Goal: Task Accomplishment & Management: Manage account settings

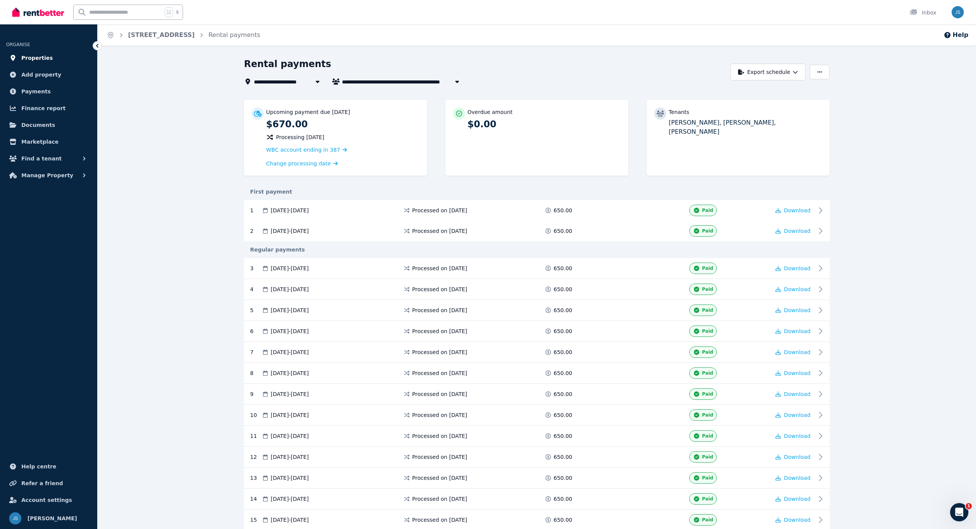
click at [43, 59] on span "Properties" at bounding box center [37, 57] width 32 height 9
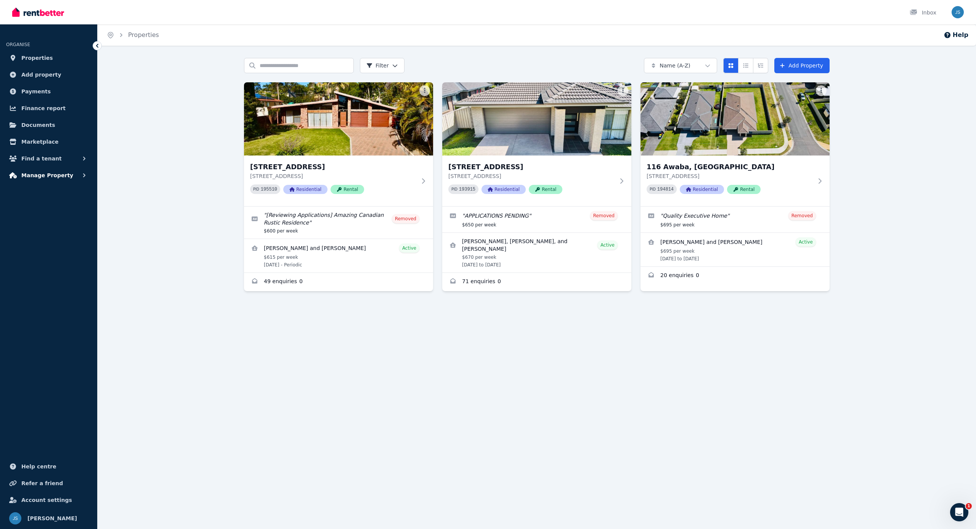
click at [53, 176] on span "Manage Property" at bounding box center [47, 175] width 52 height 9
click at [48, 267] on span "Tenant bills" at bounding box center [59, 268] width 51 height 9
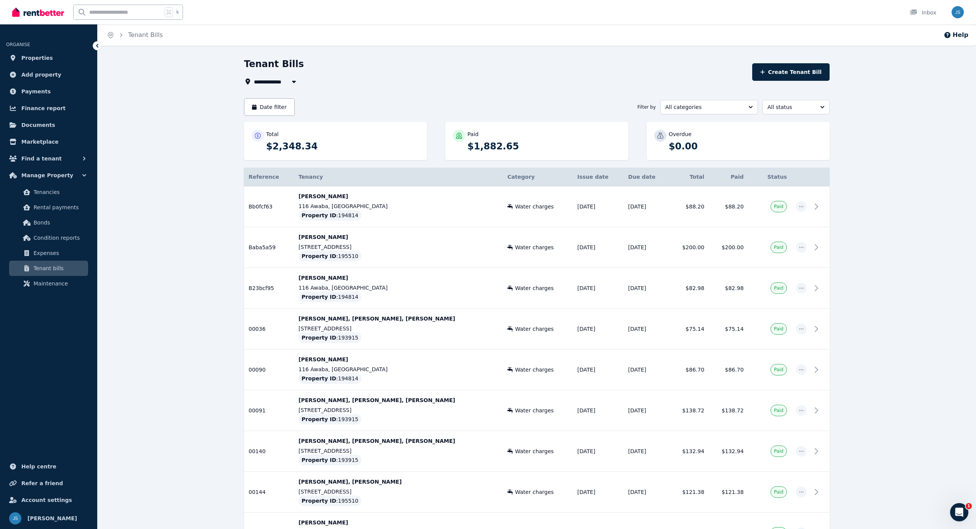
click at [292, 83] on icon "button" at bounding box center [294, 82] width 8 height 6
type input "**********"
click at [217, 89] on div "**********" at bounding box center [537, 489] width 878 height 863
click at [262, 104] on button "Date filter" at bounding box center [269, 107] width 51 height 18
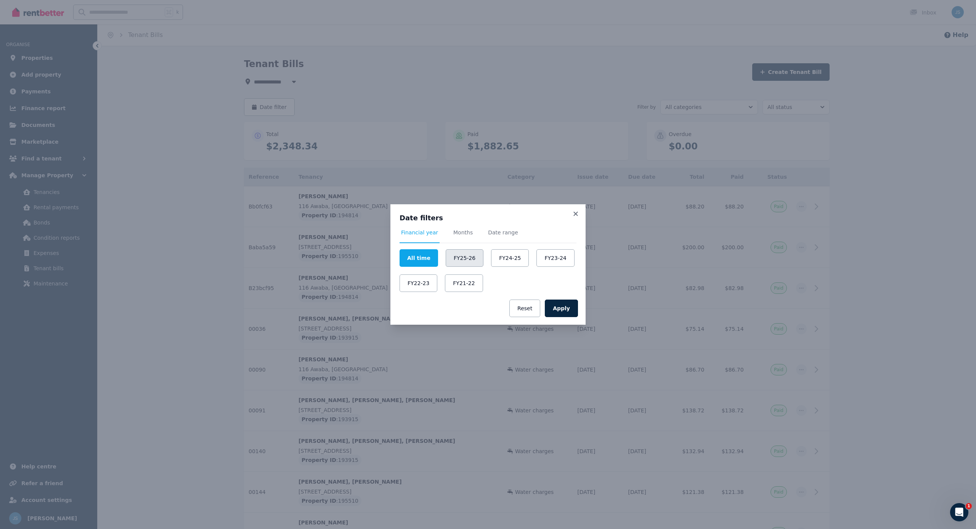
click at [465, 262] on button "FY25-26" at bounding box center [465, 258] width 38 height 18
click at [557, 310] on button "Apply" at bounding box center [561, 309] width 33 height 18
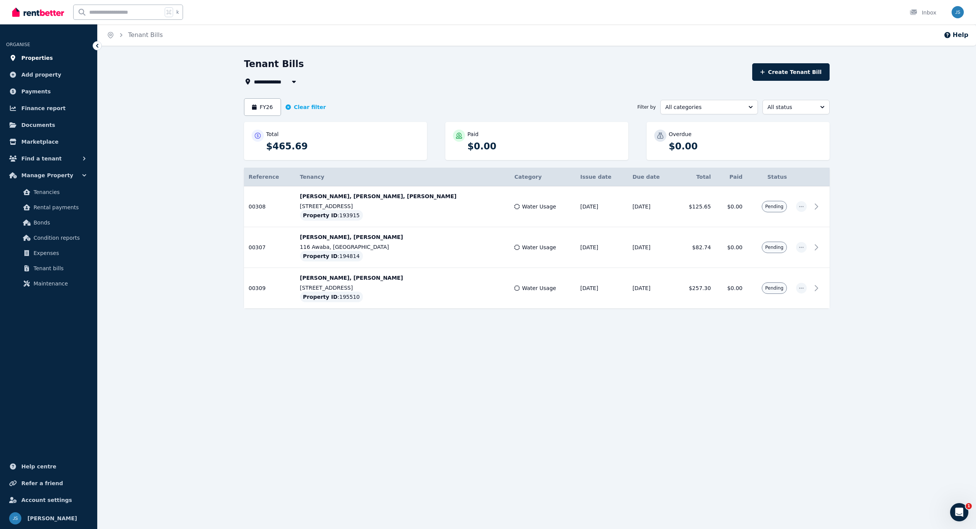
click at [45, 59] on span "Properties" at bounding box center [37, 57] width 32 height 9
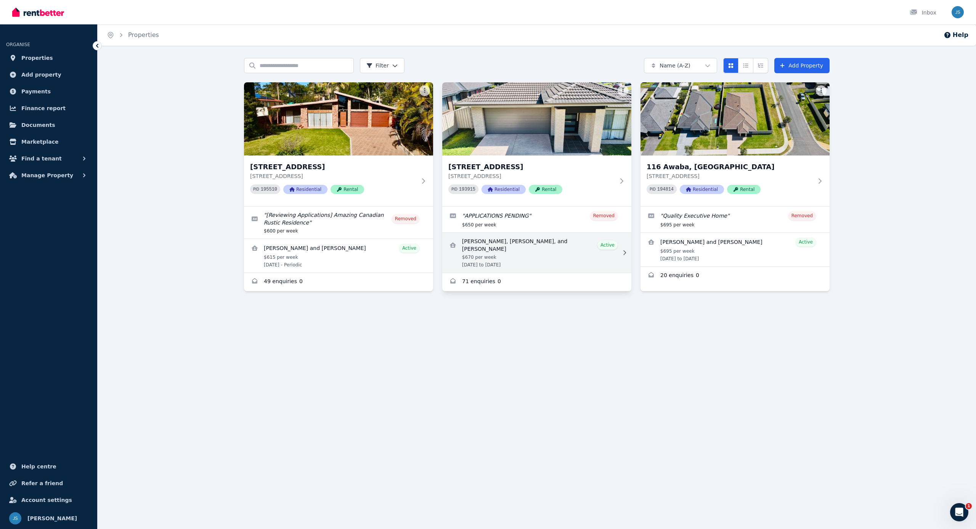
click at [516, 245] on link "View details for Steven Verdura, Janice Verdura, and Haylee Stirling" at bounding box center [536, 253] width 189 height 40
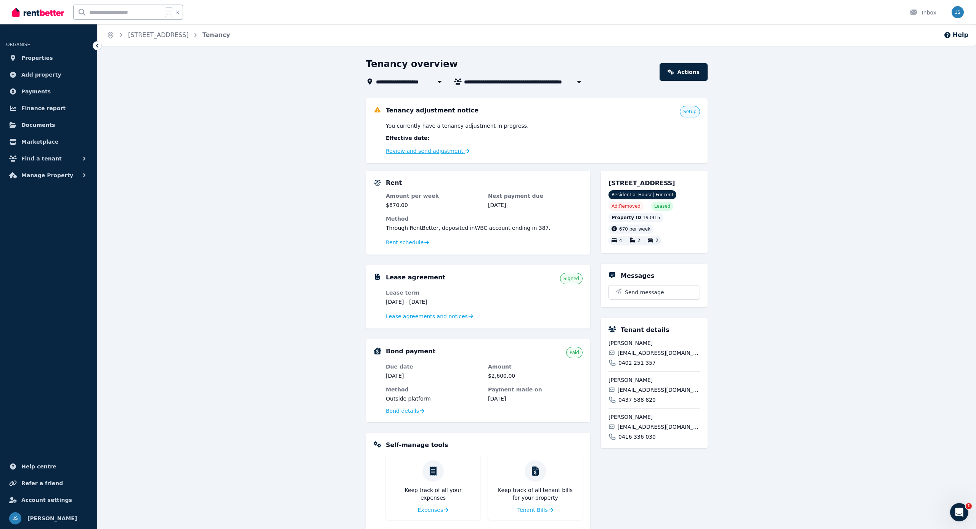
click at [418, 152] on link "Review and send adjustment" at bounding box center [428, 151] width 84 height 6
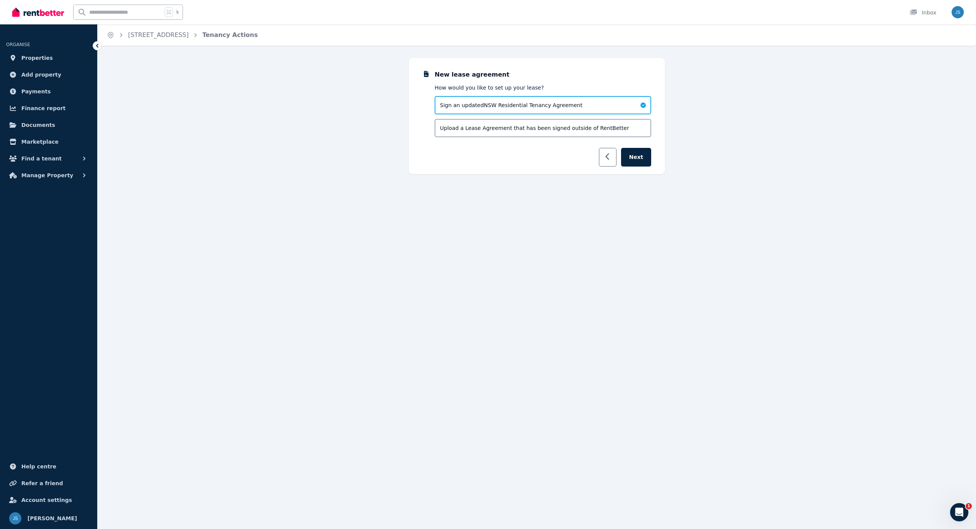
click at [610, 160] on icon "button" at bounding box center [607, 157] width 5 height 8
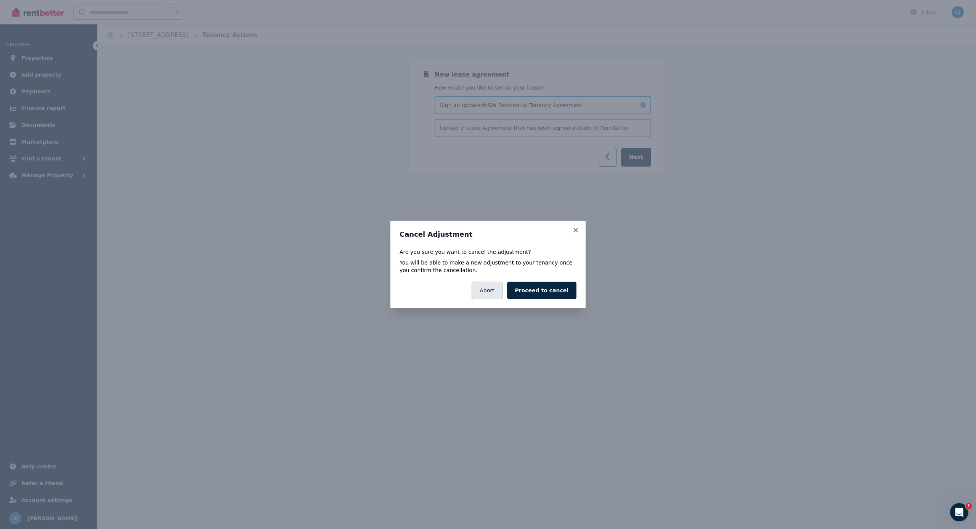
click at [488, 287] on button "Abort" at bounding box center [487, 291] width 31 height 18
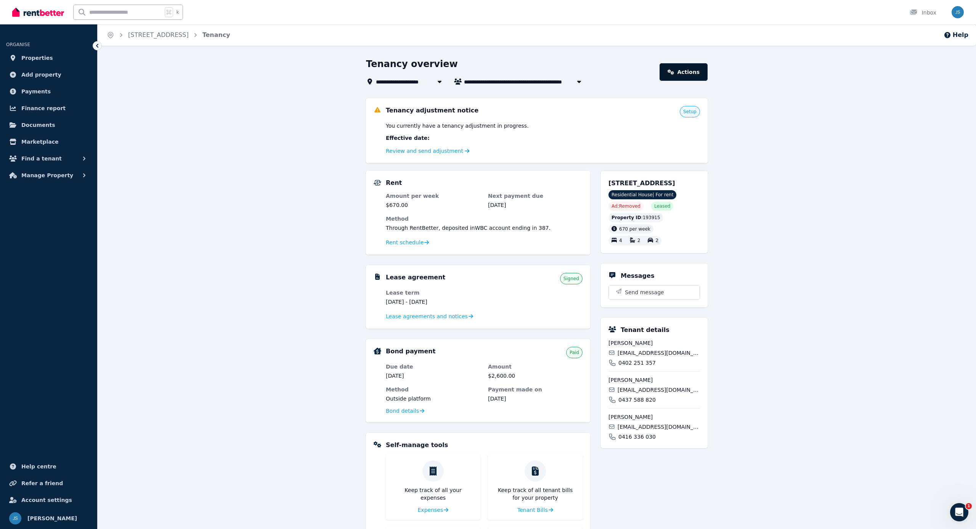
click at [693, 71] on link "Actions" at bounding box center [684, 72] width 48 height 18
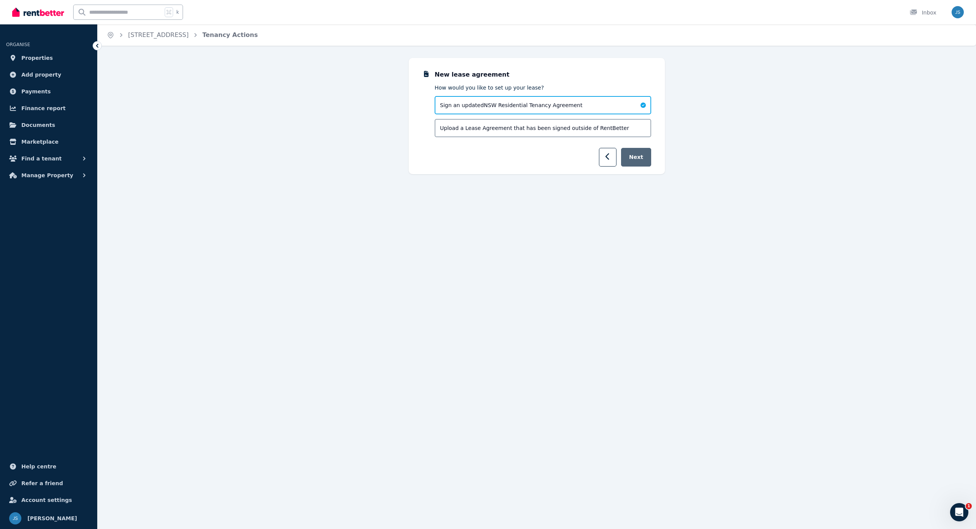
click at [639, 162] on button "Next" at bounding box center [636, 157] width 30 height 19
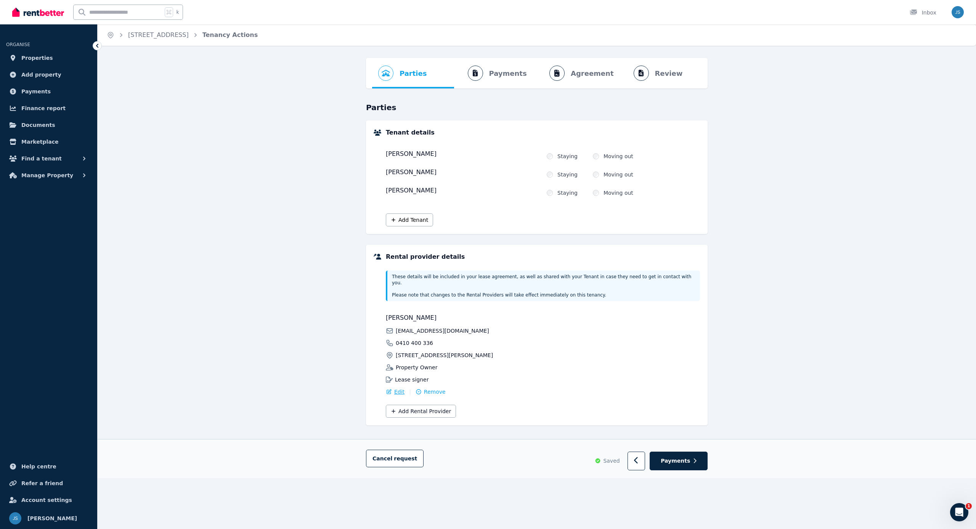
click at [401, 351] on span "Edit" at bounding box center [399, 392] width 10 height 8
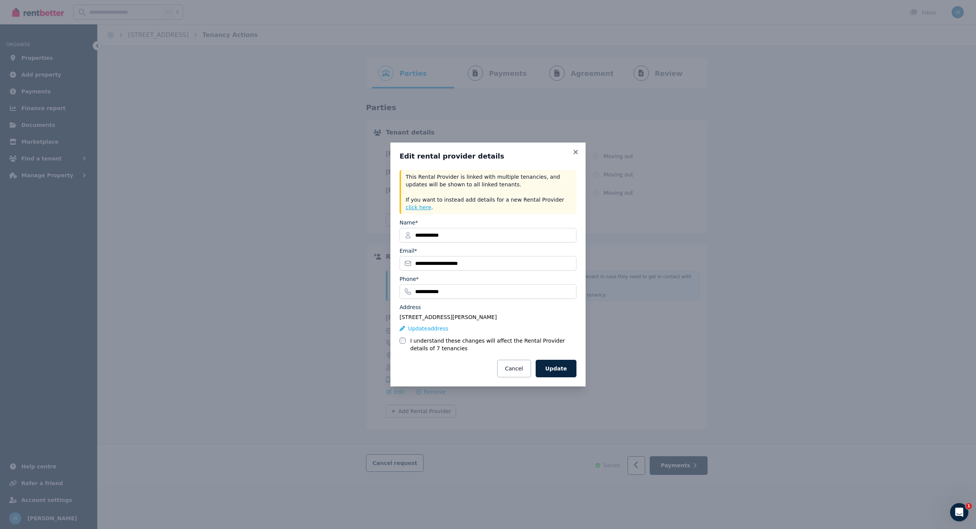
click at [426, 207] on button "click here" at bounding box center [419, 208] width 26 height 8
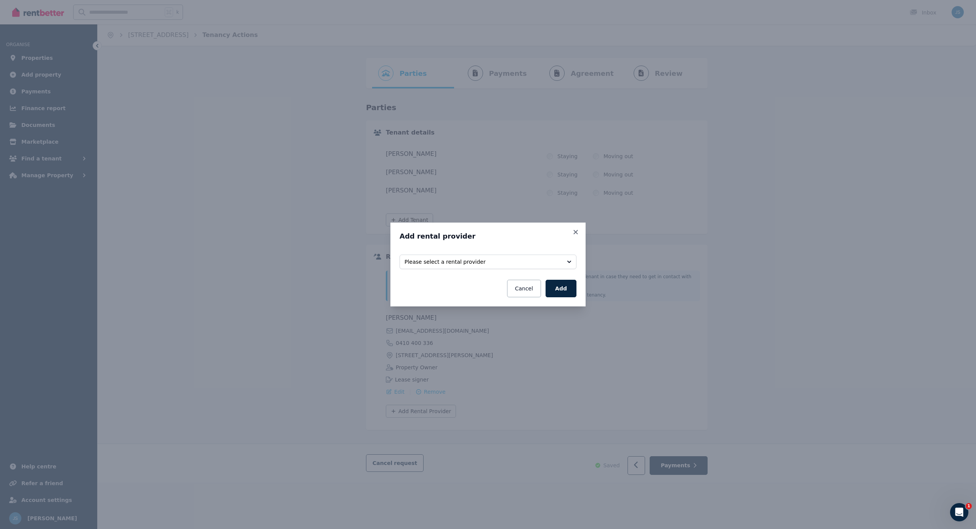
click at [568, 262] on button "Please select a rental provider" at bounding box center [488, 262] width 177 height 14
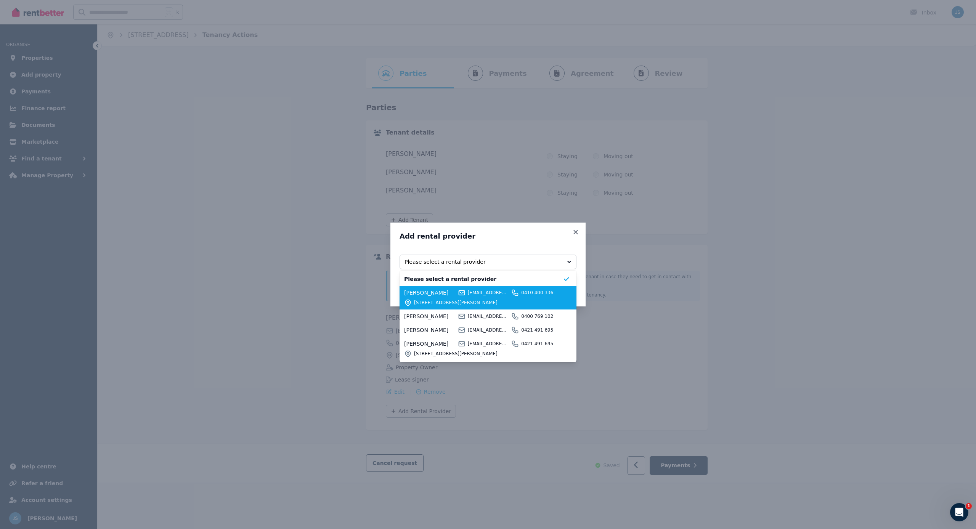
click at [429, 297] on div "[PERSON_NAME] [EMAIL_ADDRESS][DOMAIN_NAME] 0410 400 [GEOGRAPHIC_DATA][STREET_AD…" at bounding box center [483, 298] width 159 height 18
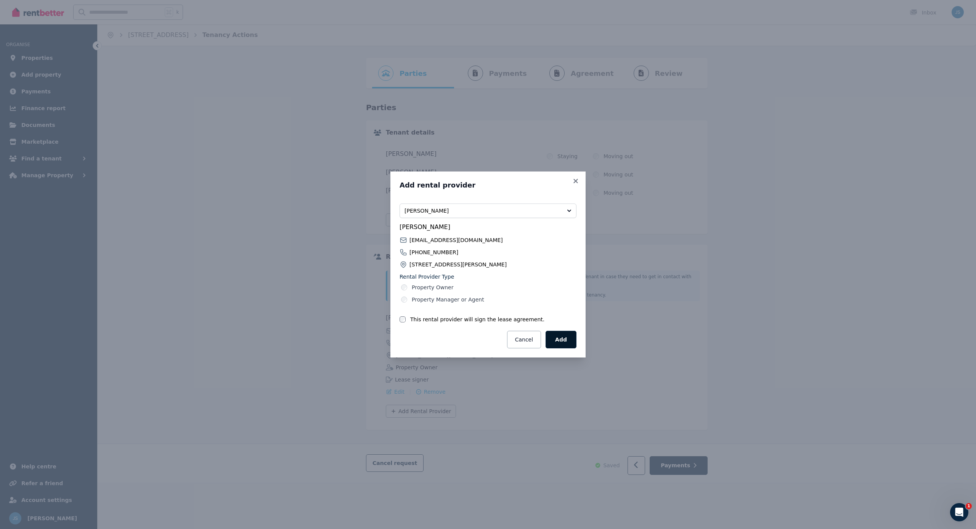
click at [570, 336] on button "Add" at bounding box center [561, 340] width 31 height 18
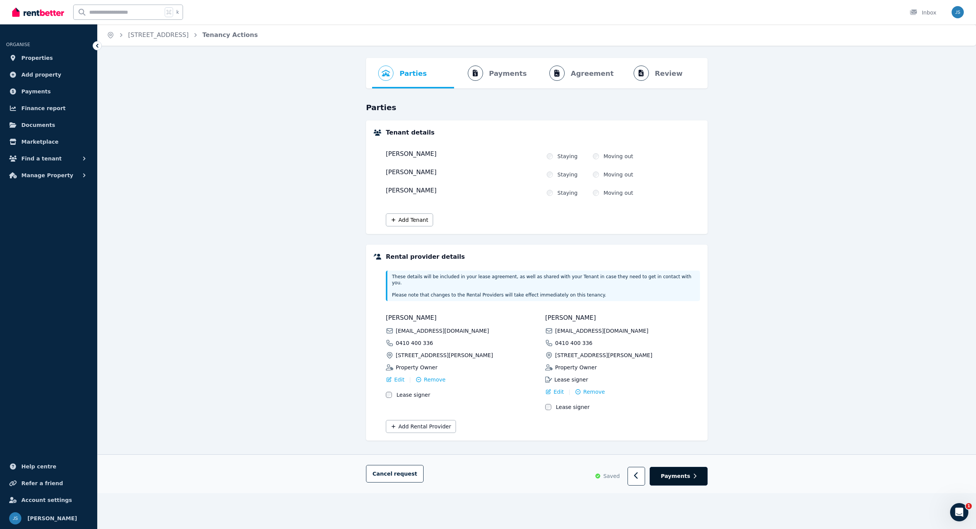
click at [686, 351] on button "Payments" at bounding box center [679, 476] width 58 height 19
select select "**********"
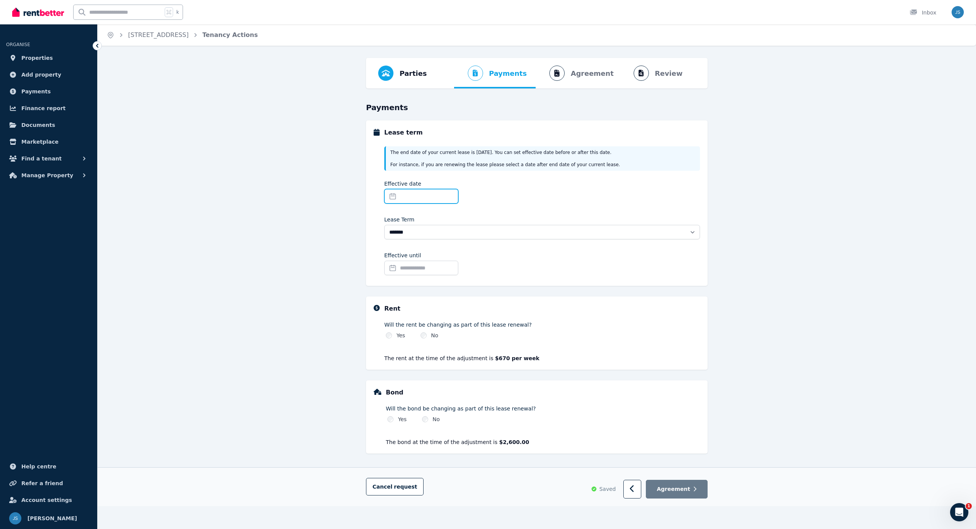
click at [392, 196] on input "Effective date" at bounding box center [421, 196] width 74 height 14
click at [469, 214] on span "Next Month" at bounding box center [469, 216] width 0 height 11
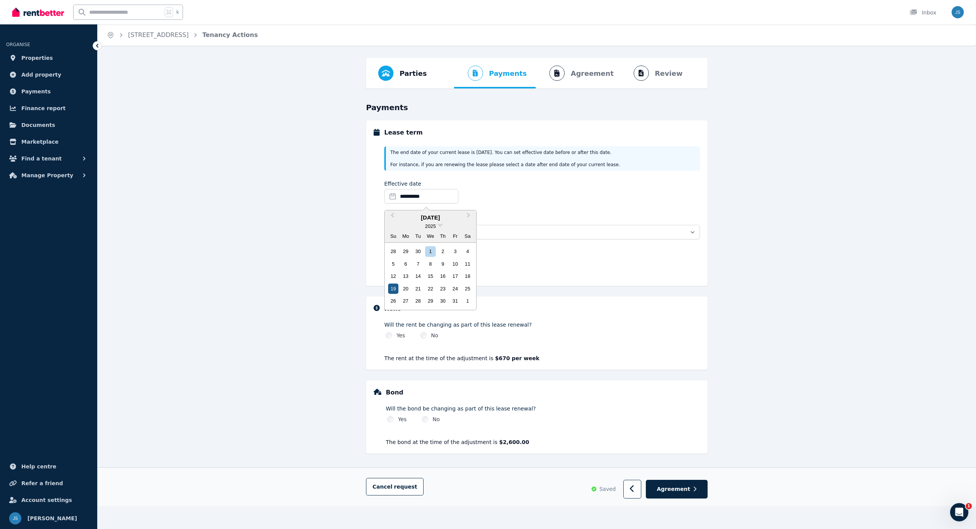
click at [395, 286] on div "19" at bounding box center [393, 289] width 10 height 10
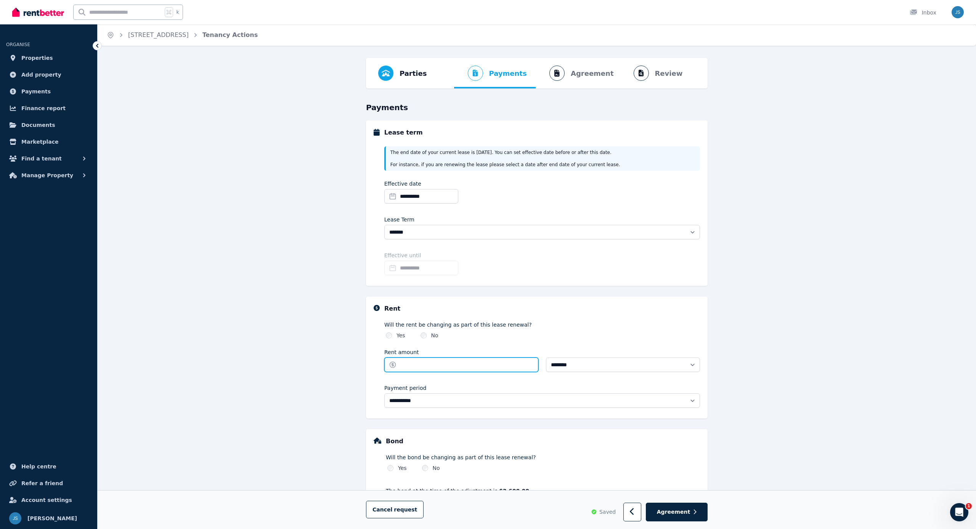
click at [414, 351] on input "Rent amount" at bounding box center [461, 365] width 154 height 14
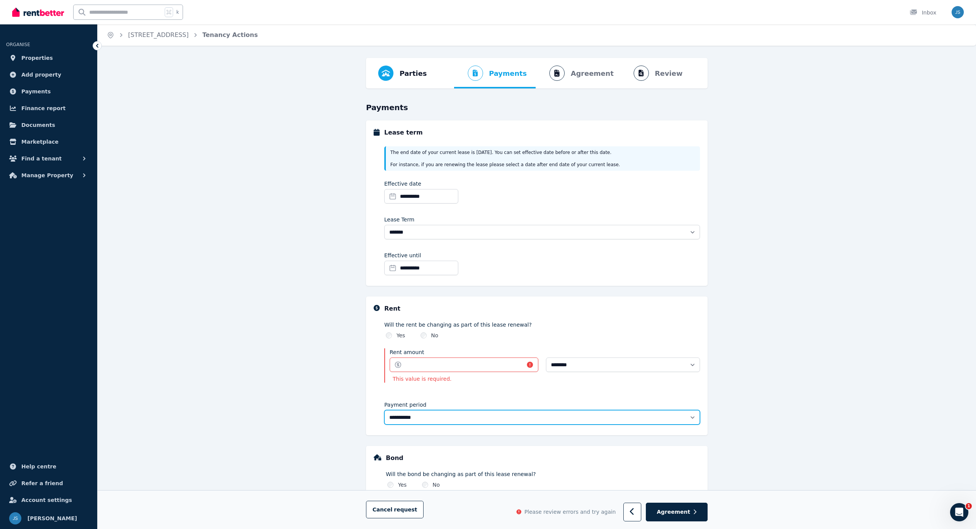
select select "******"
click at [410, 351] on input "Rent amount" at bounding box center [464, 365] width 149 height 14
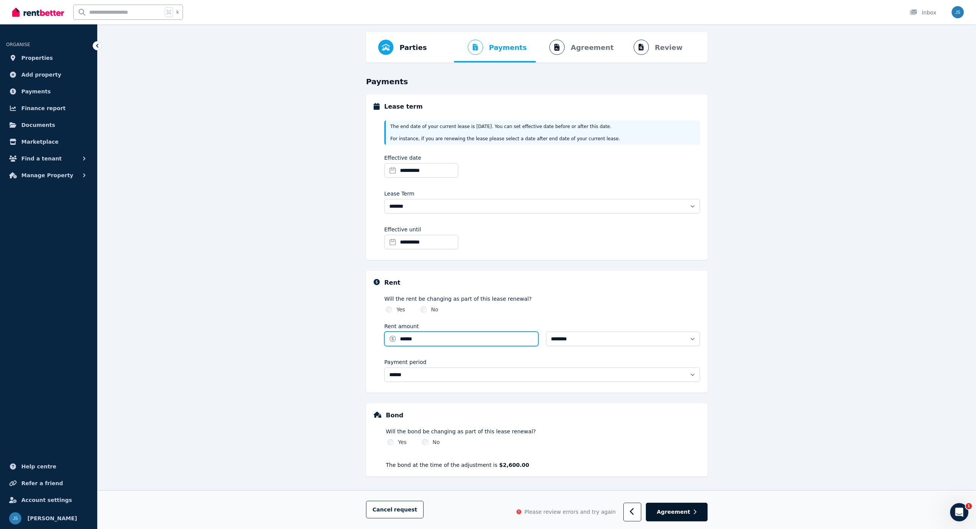
scroll to position [26, 0]
type input "******"
click at [691, 351] on button "Agreement" at bounding box center [677, 512] width 62 height 19
click at [684, 351] on span "Agreement" at bounding box center [674, 512] width 34 height 8
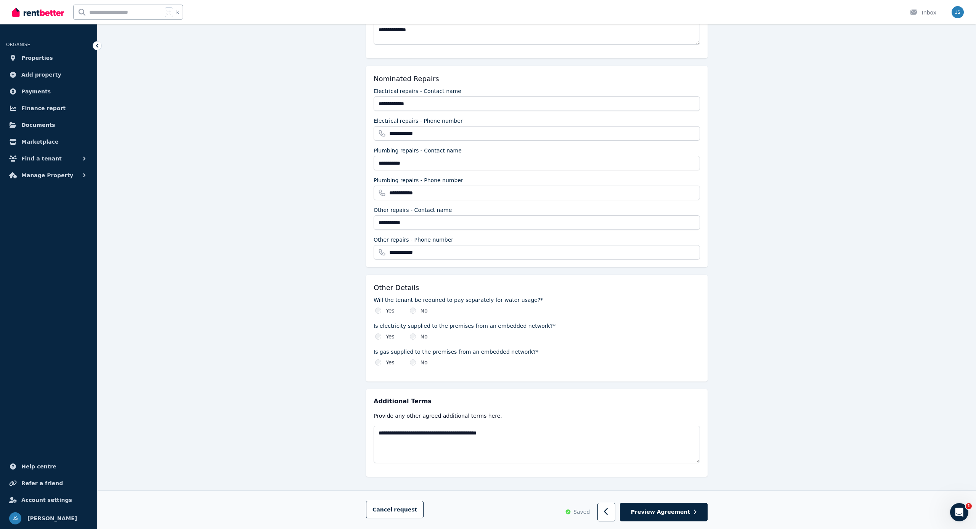
scroll to position [650, 0]
click at [663, 351] on span "Preview Agreement" at bounding box center [660, 513] width 59 height 8
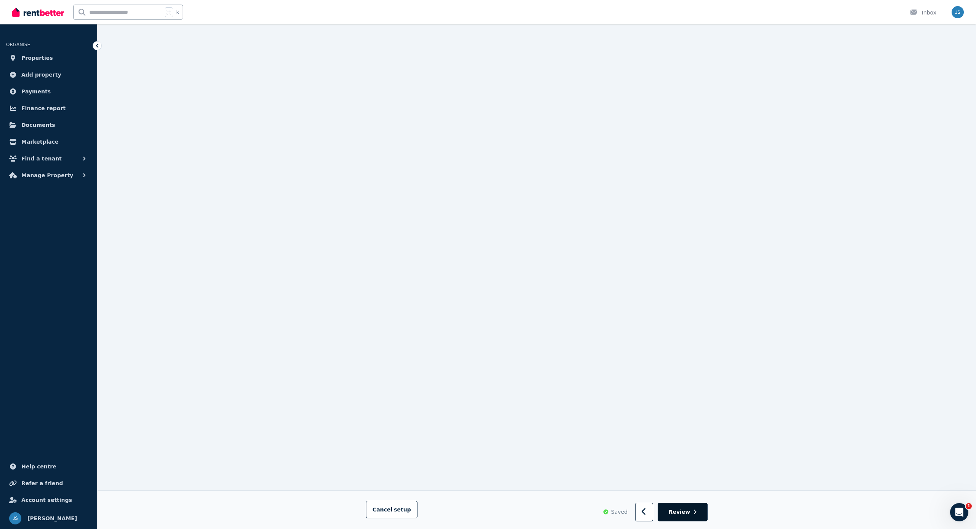
scroll to position [1059, 0]
click at [681, 351] on span "Review" at bounding box center [680, 513] width 22 height 8
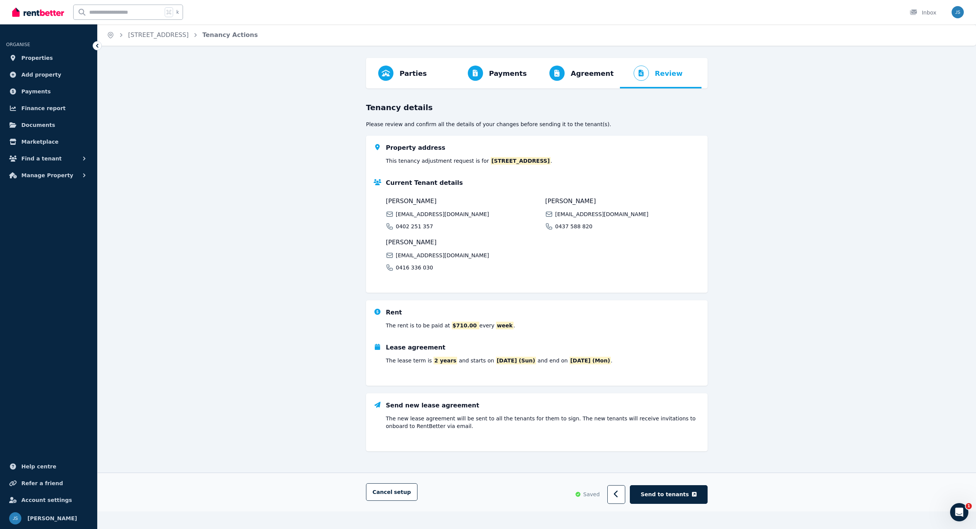
scroll to position [0, 0]
click at [596, 77] on span "Agreement" at bounding box center [592, 73] width 43 height 11
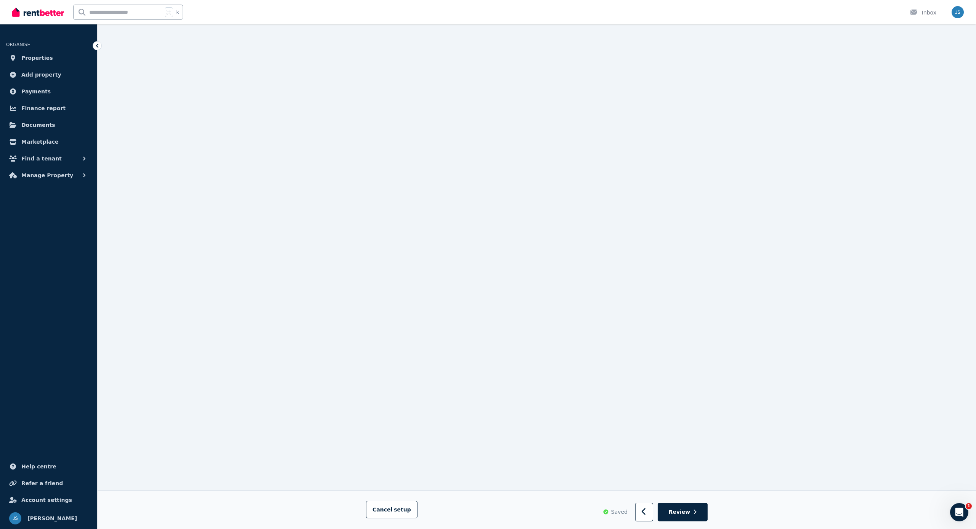
scroll to position [8932, 0]
click at [689, 351] on span "Review" at bounding box center [680, 513] width 22 height 8
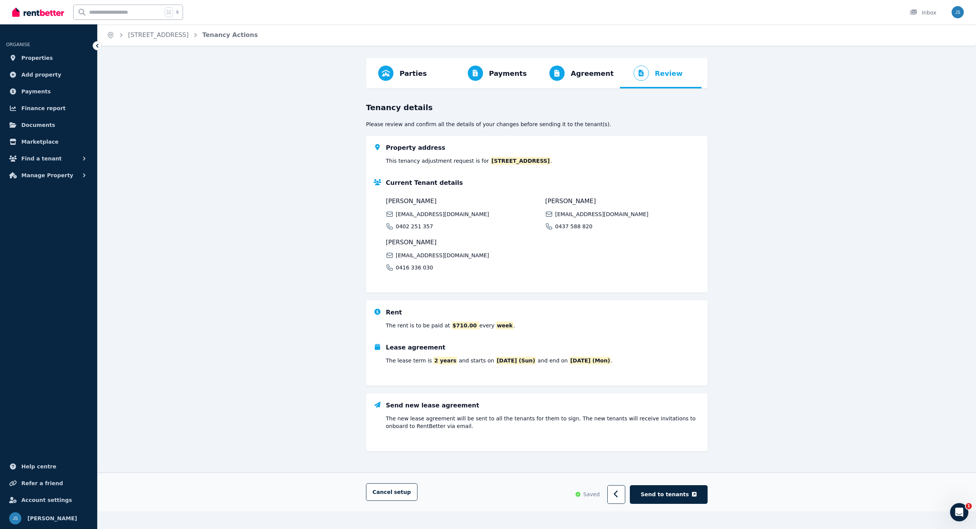
scroll to position [0, 0]
click at [681, 351] on span "Send to tenants" at bounding box center [665, 495] width 48 height 8
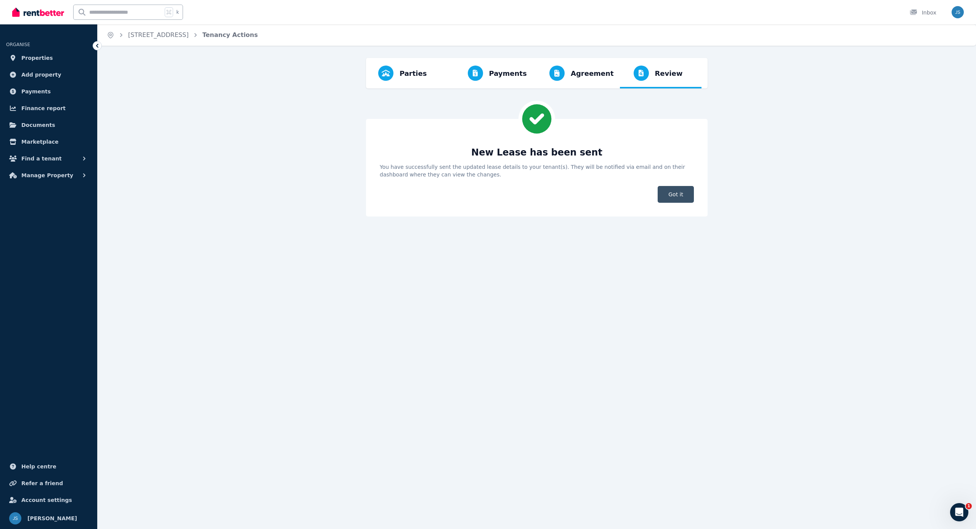
click at [673, 193] on span "Got it" at bounding box center [676, 194] width 36 height 17
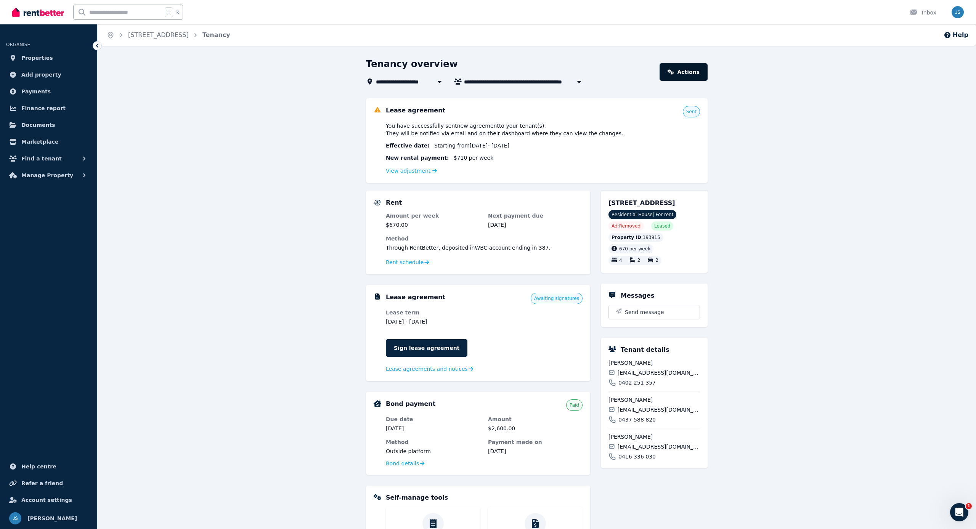
click at [688, 71] on link "Actions" at bounding box center [684, 72] width 48 height 18
